Goal: Task Accomplishment & Management: Use online tool/utility

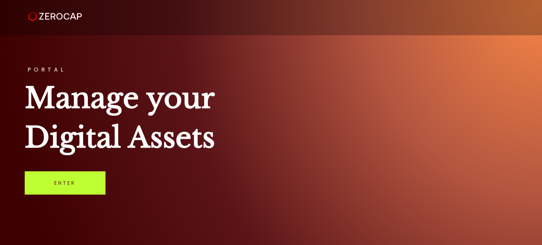
click at [61, 180] on link "Enter" at bounding box center [65, 182] width 81 height 23
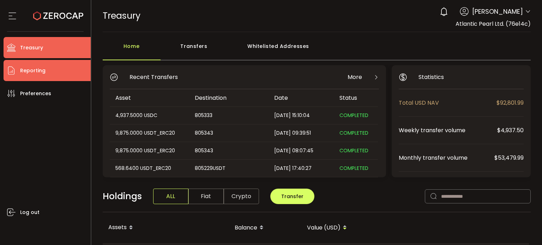
click at [37, 74] on span "Reporting" at bounding box center [32, 71] width 25 height 10
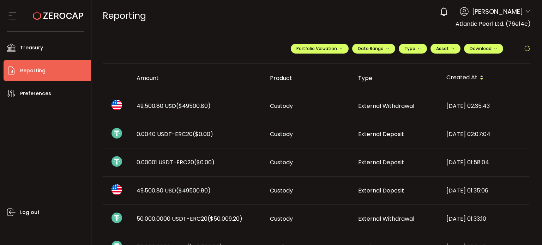
click at [382, 43] on div "**********" at bounding box center [411, 51] width 240 height 21
click at [382, 46] on span "Date Range" at bounding box center [374, 49] width 32 height 6
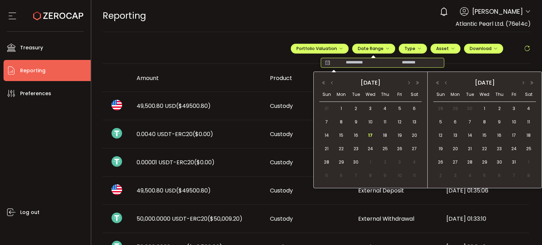
click at [364, 63] on input at bounding box center [354, 62] width 45 height 7
click at [370, 132] on span "17" at bounding box center [370, 135] width 8 height 8
click at [373, 135] on span "17" at bounding box center [370, 135] width 8 height 8
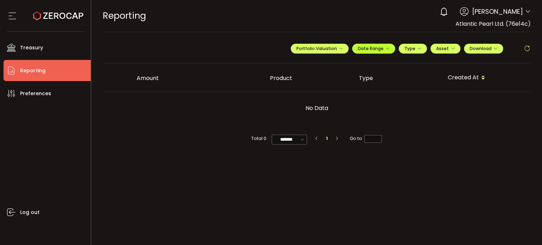
click at [387, 48] on icon "button" at bounding box center [387, 49] width 4 height 4
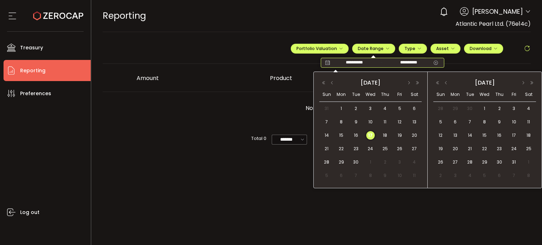
click at [350, 61] on input "**********" at bounding box center [354, 62] width 45 height 7
click at [353, 134] on span "16" at bounding box center [356, 135] width 8 height 8
click at [374, 134] on span "17" at bounding box center [370, 135] width 8 height 8
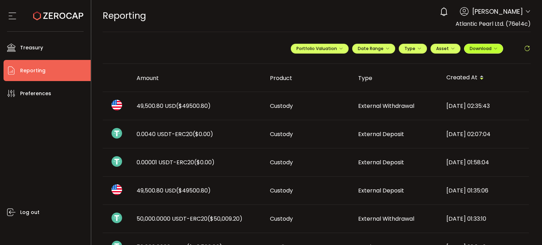
click at [493, 49] on icon "button" at bounding box center [495, 49] width 4 height 4
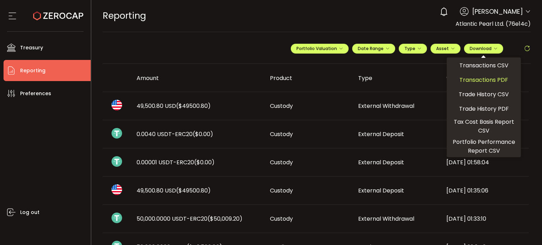
click at [488, 79] on span "Transactions PDF" at bounding box center [483, 79] width 49 height 9
